Goal: Task Accomplishment & Management: Manage account settings

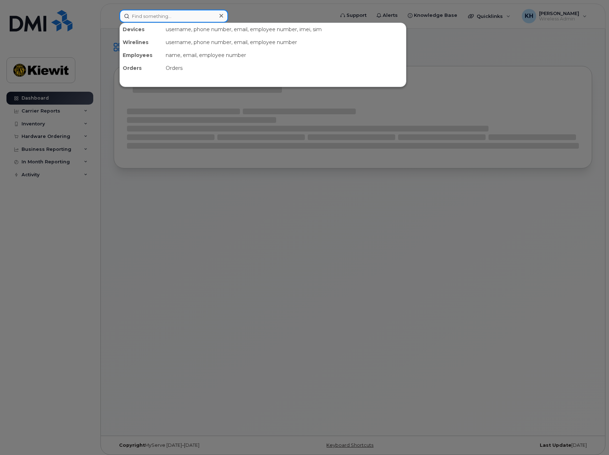
click at [163, 13] on input at bounding box center [173, 16] width 109 height 13
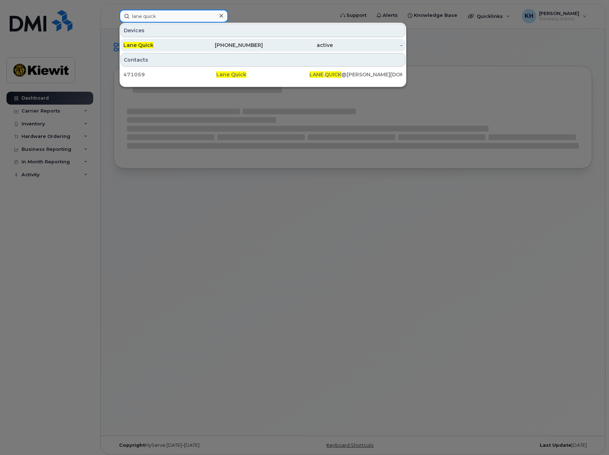
type input "lane quick"
click at [144, 43] on span "Lane Quick" at bounding box center [138, 45] width 30 height 6
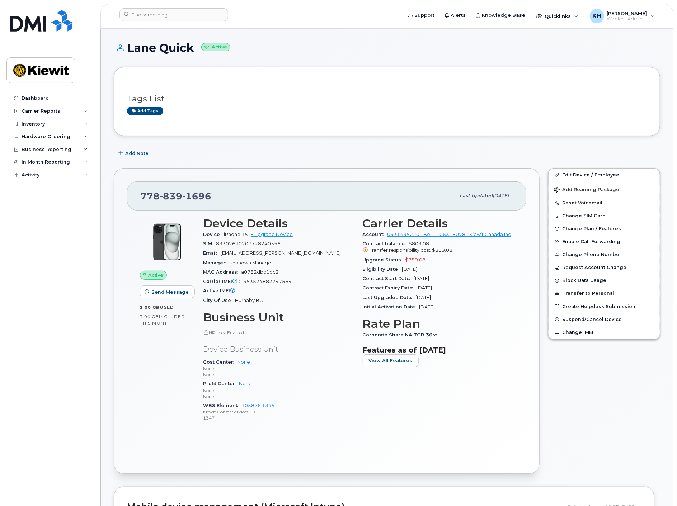
drag, startPoint x: 419, startPoint y: 278, endPoint x: 448, endPoint y: 279, distance: 29.1
click at [448, 279] on div "Contract Start Date Jan 16, 2025" at bounding box center [437, 278] width 151 height 9
click at [164, 14] on input at bounding box center [173, 14] width 109 height 13
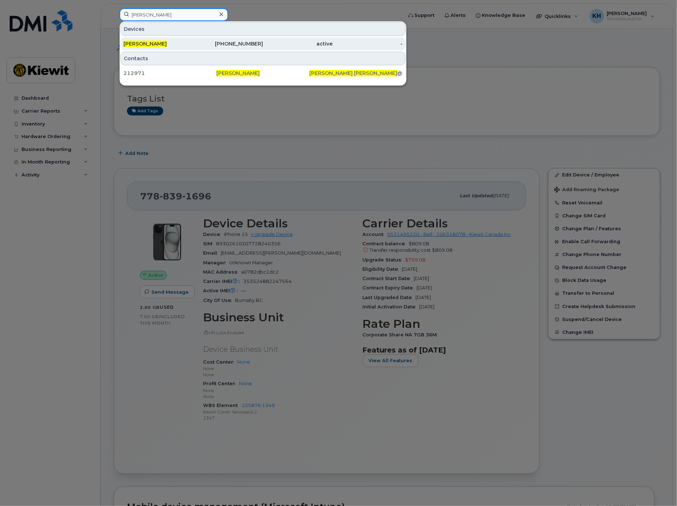
type input "darin shaw"
click at [174, 45] on div "Darin Shaw" at bounding box center [158, 43] width 70 height 7
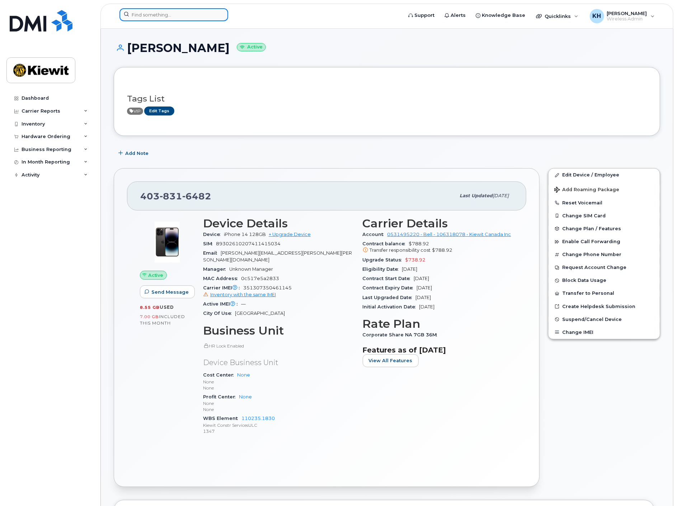
click at [153, 14] on input at bounding box center [173, 14] width 109 height 13
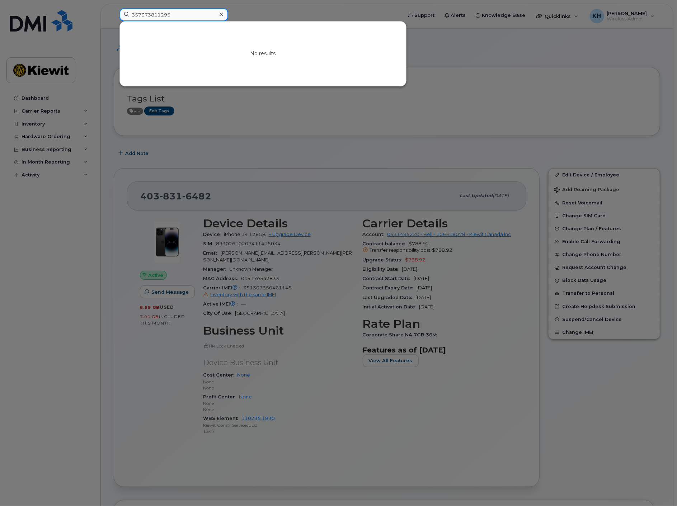
drag, startPoint x: 87, startPoint y: 15, endPoint x: 11, endPoint y: 12, distance: 75.7
click at [114, 12] on div "357373811153 No results" at bounding box center [258, 16] width 289 height 16
drag, startPoint x: 165, startPoint y: 16, endPoint x: 55, endPoint y: 14, distance: 109.7
click at [114, 14] on div "35737381115 No results" at bounding box center [258, 16] width 289 height 16
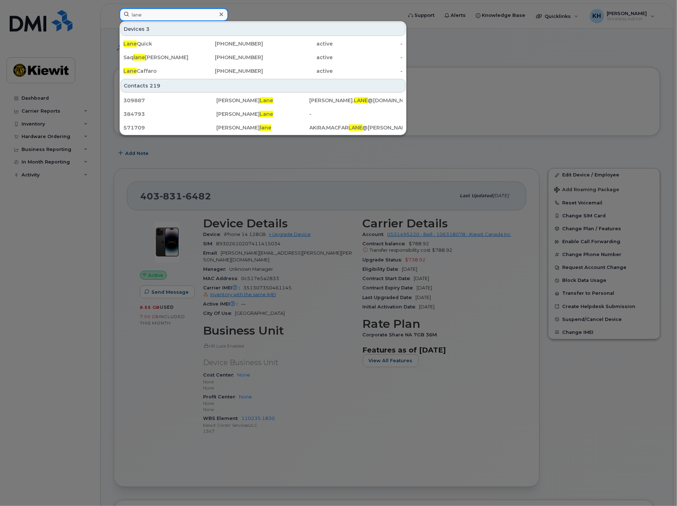
type input "lane"
click at [132, 43] on span "Lane" at bounding box center [129, 44] width 13 height 6
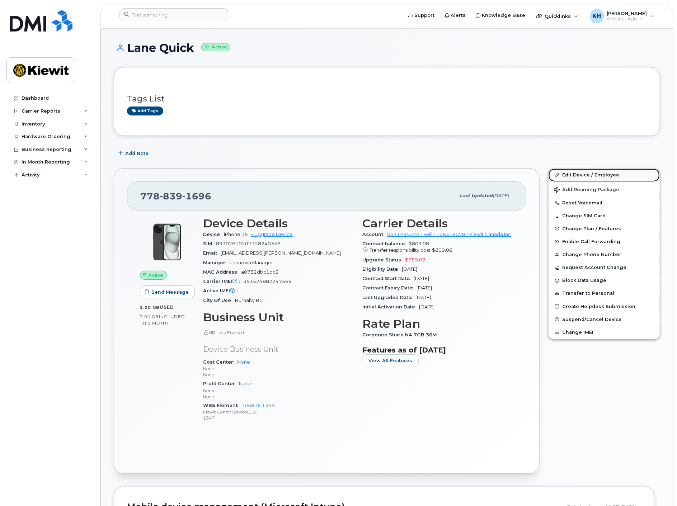
click at [569, 179] on link "Edit Device / Employee" at bounding box center [603, 174] width 111 height 13
click at [605, 320] on span "Suspend/Cancel Device" at bounding box center [592, 319] width 60 height 5
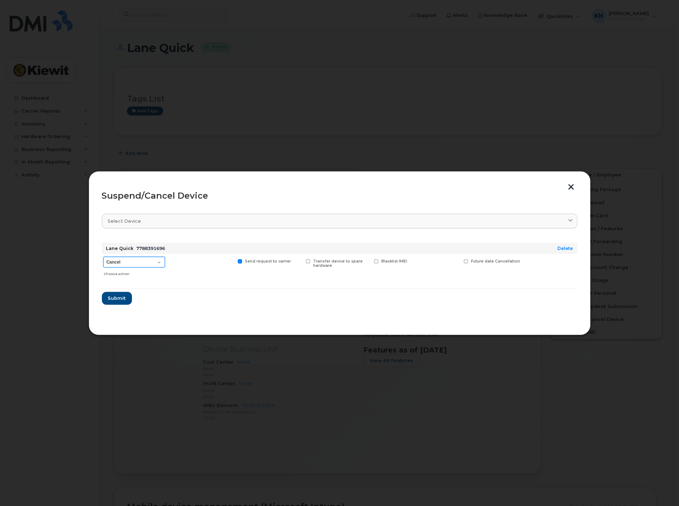
drag, startPoint x: 145, startPoint y: 260, endPoint x: 143, endPoint y: 266, distance: 6.7
click at [145, 260] on select "Cancel Suspend - Extend Suspension Suspend - Reduced Rate Suspend - Full Rate S…" at bounding box center [134, 262] width 62 height 11
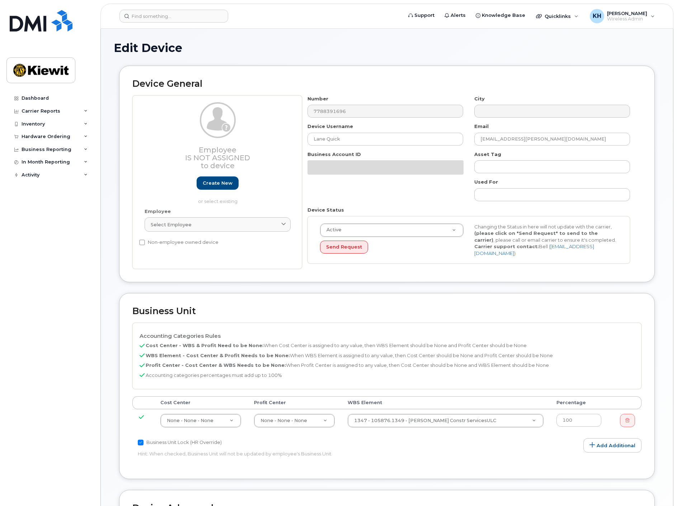
select select "14059"
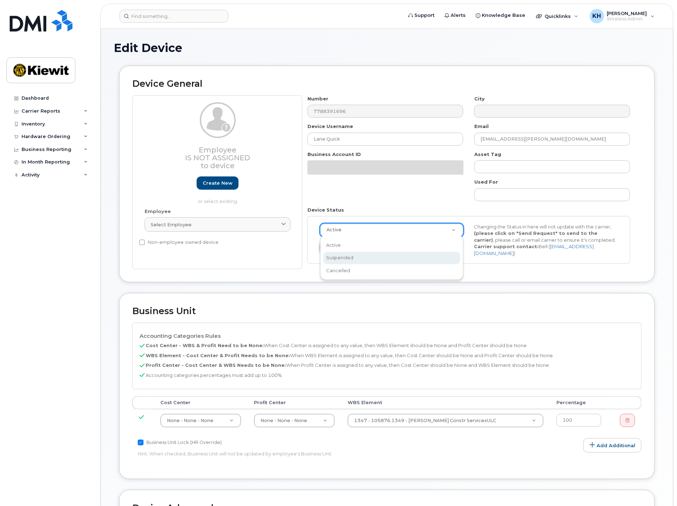
select select "suspended"
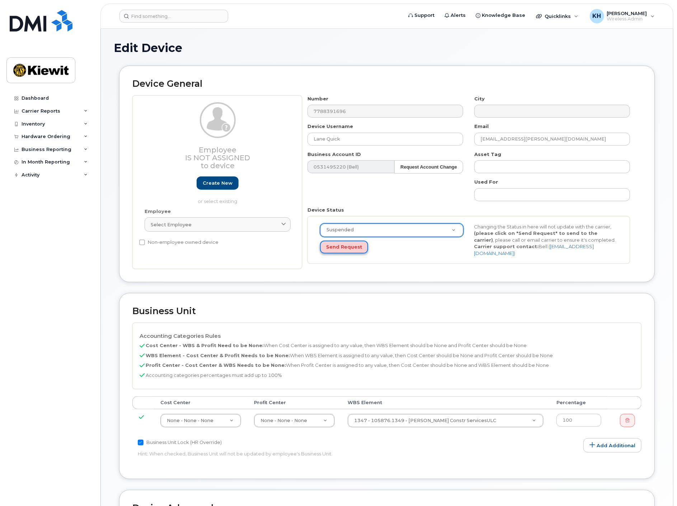
click at [336, 245] on button "Send Request" at bounding box center [344, 247] width 48 height 13
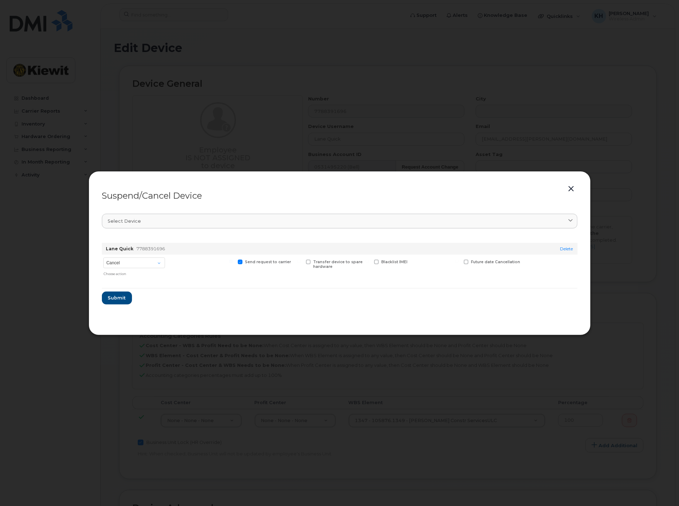
click at [334, 258] on div "Transfer device to spare hardware" at bounding box center [337, 267] width 66 height 25
click at [334, 261] on span "Transfer device to spare hardware" at bounding box center [337, 264] width 49 height 9
click at [301, 261] on input "Transfer device to spare hardware" at bounding box center [299, 262] width 4 height 4
checkbox input "true"
click at [117, 262] on select "Cancel Suspend - Extend Suspension Suspend - Reduced Rate Suspend - Full Rate S…" at bounding box center [134, 262] width 62 height 11
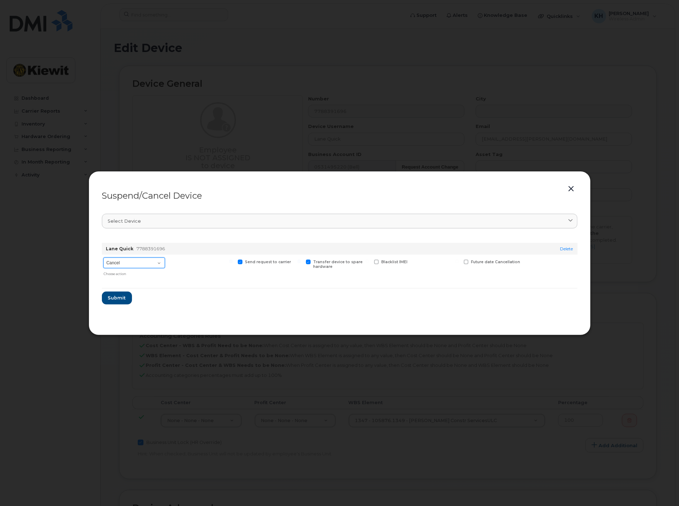
select select "[object Object]"
click at [103, 257] on select "Cancel Suspend - Extend Suspension Suspend - Reduced Rate Suspend - Full Rate S…" at bounding box center [134, 262] width 62 height 11
click at [114, 296] on span "Submit" at bounding box center [117, 297] width 18 height 7
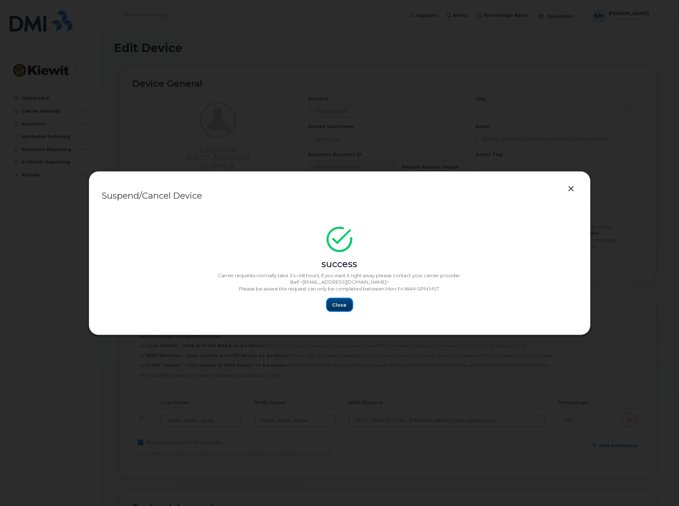
click at [344, 305] on span "Close" at bounding box center [339, 305] width 14 height 7
click at [339, 310] on button "Close" at bounding box center [340, 304] width 26 height 13
click at [573, 187] on button "button" at bounding box center [571, 189] width 11 height 10
click at [334, 306] on span "Close" at bounding box center [339, 305] width 14 height 7
click at [336, 305] on span "Close" at bounding box center [339, 305] width 14 height 7
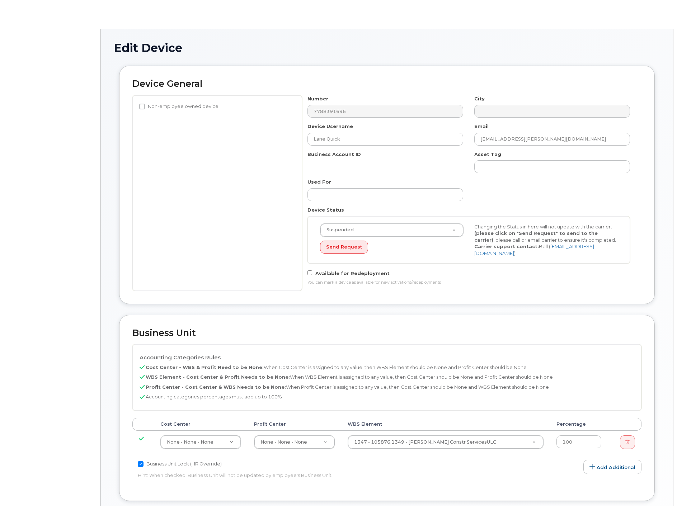
select select "14059"
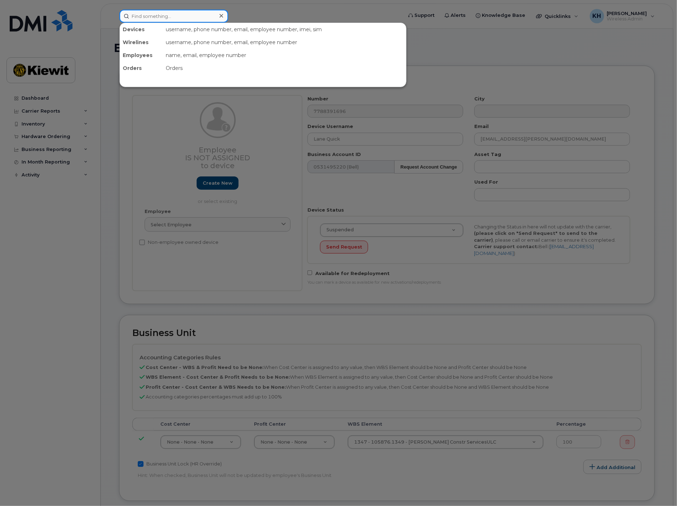
click at [167, 10] on input at bounding box center [173, 16] width 109 height 13
drag, startPoint x: 473, startPoint y: 41, endPoint x: 471, endPoint y: 34, distance: 7.5
click at [474, 41] on div at bounding box center [338, 253] width 677 height 506
